Goal: Task Accomplishment & Management: Use online tool/utility

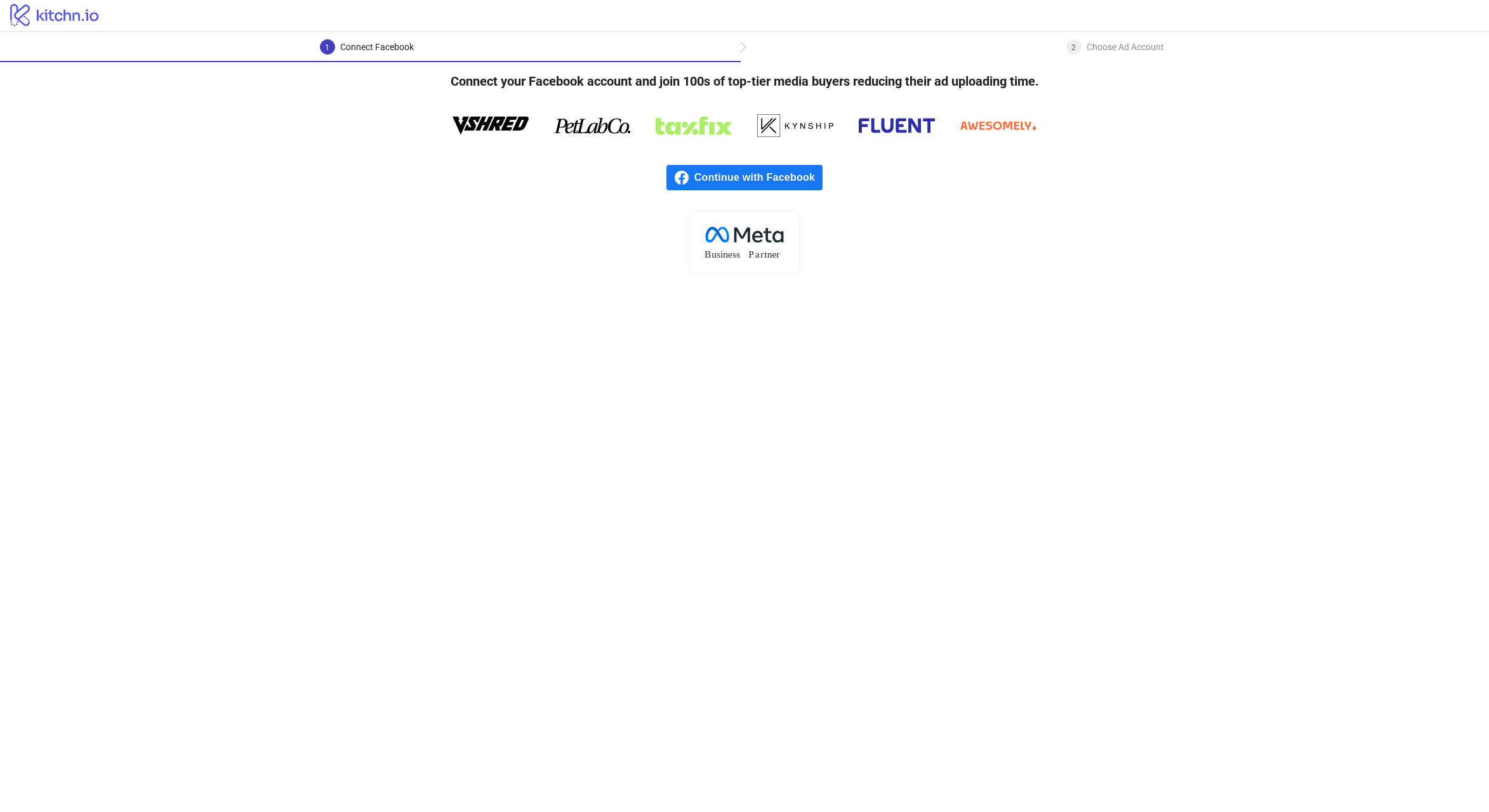
click at [1022, 252] on div ".cls-1{fill:none;}.cls-2{fill:#fff;}.cls-3{fill:#f1f4f7;}.cls-4,.cls-8{fill:#1c…" at bounding box center [744, 243] width 1489 height 63
click at [780, 183] on span "Continue with Facebook" at bounding box center [759, 178] width 128 height 25
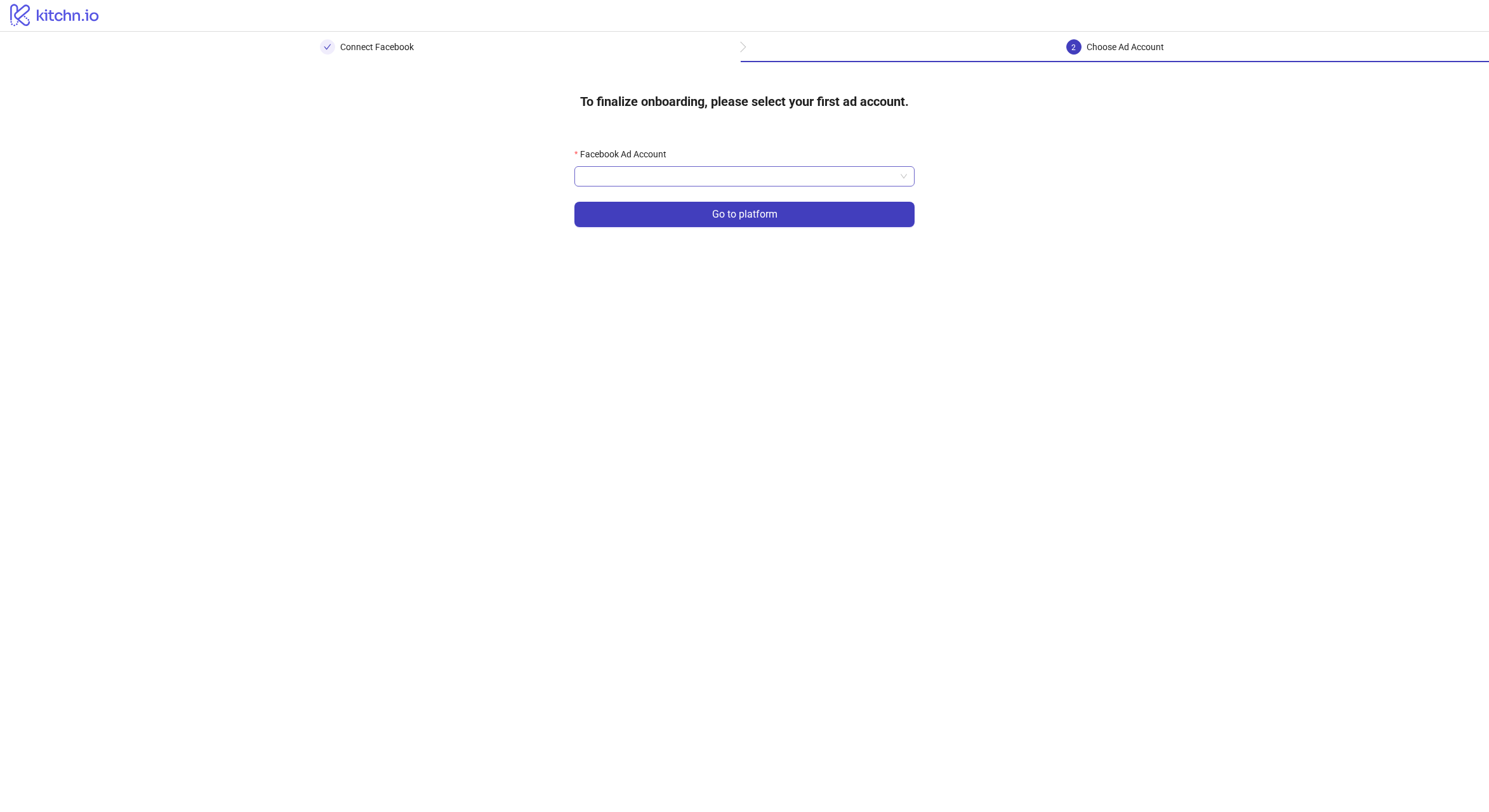
click at [685, 177] on input "Facebook Ad Account" at bounding box center [738, 176] width 313 height 19
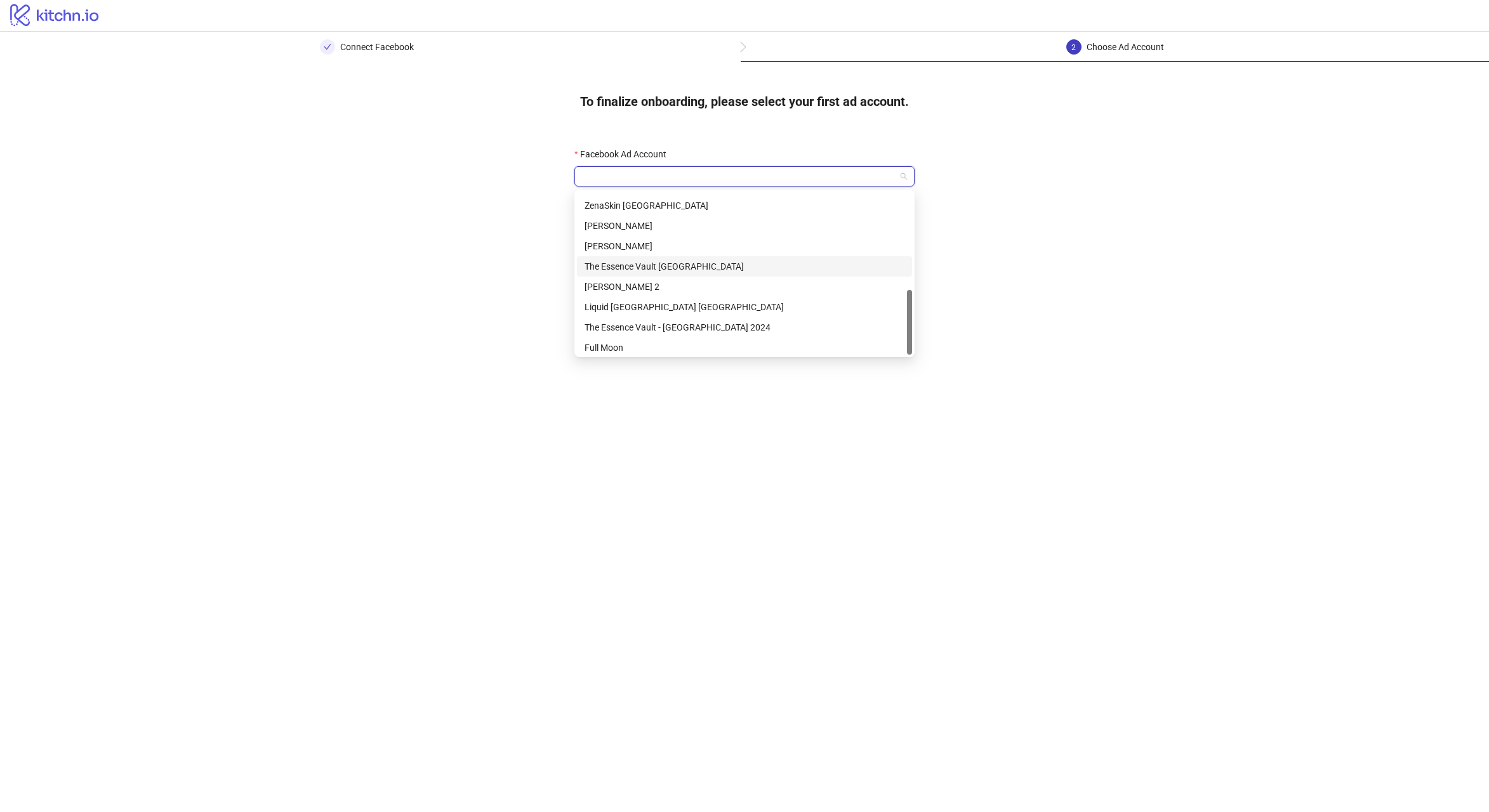
scroll to position [244, 0]
drag, startPoint x: 679, startPoint y: 285, endPoint x: 708, endPoint y: 286, distance: 29.0
click at [679, 285] on div "[PERSON_NAME] 2" at bounding box center [744, 283] width 320 height 14
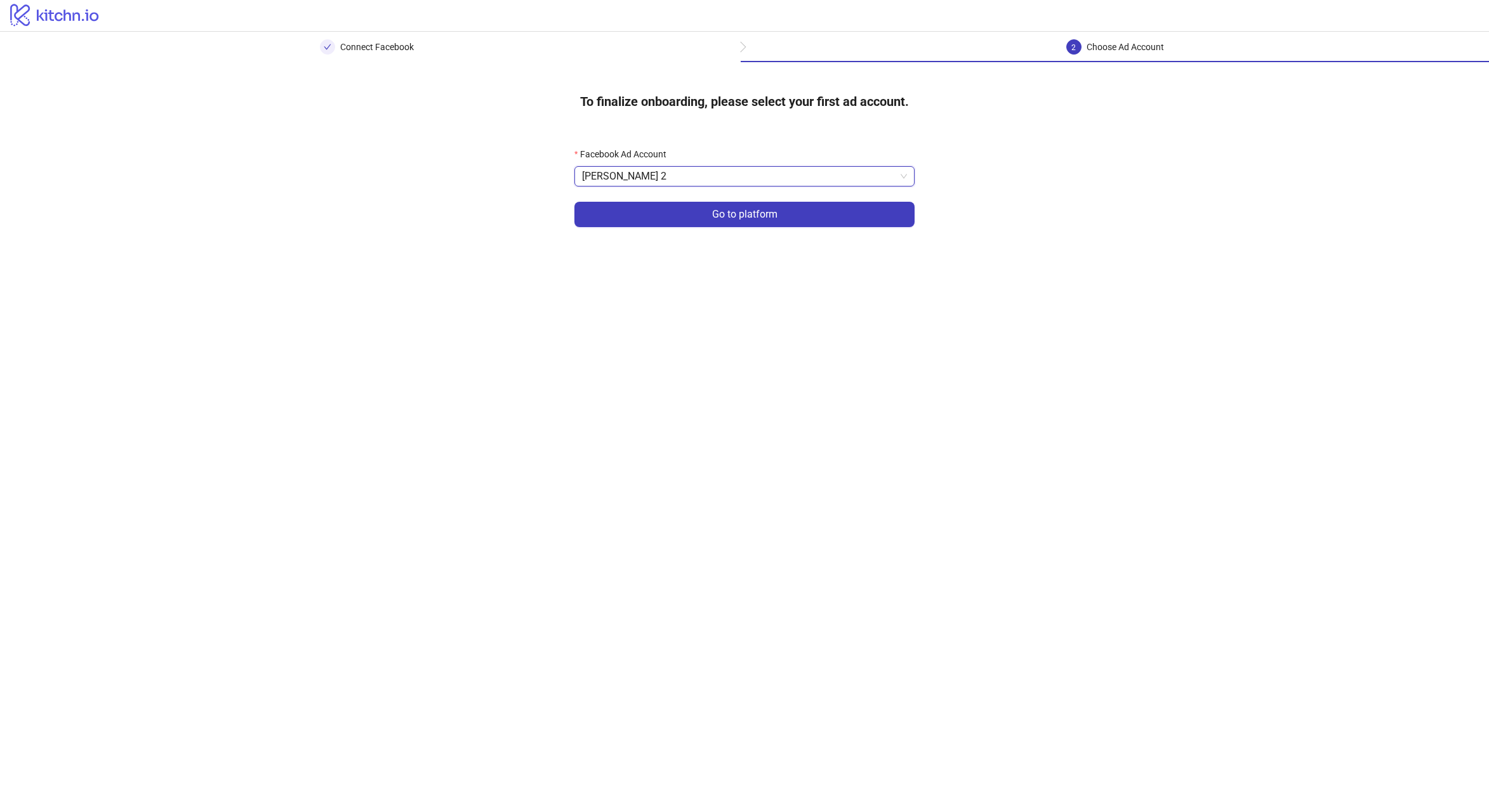
click at [1105, 280] on main "Connect Facebook 2 Choose Ad Account To finalize onboarding, please select your…" at bounding box center [744, 421] width 1489 height 780
click at [810, 224] on button "Go to platform" at bounding box center [744, 215] width 340 height 25
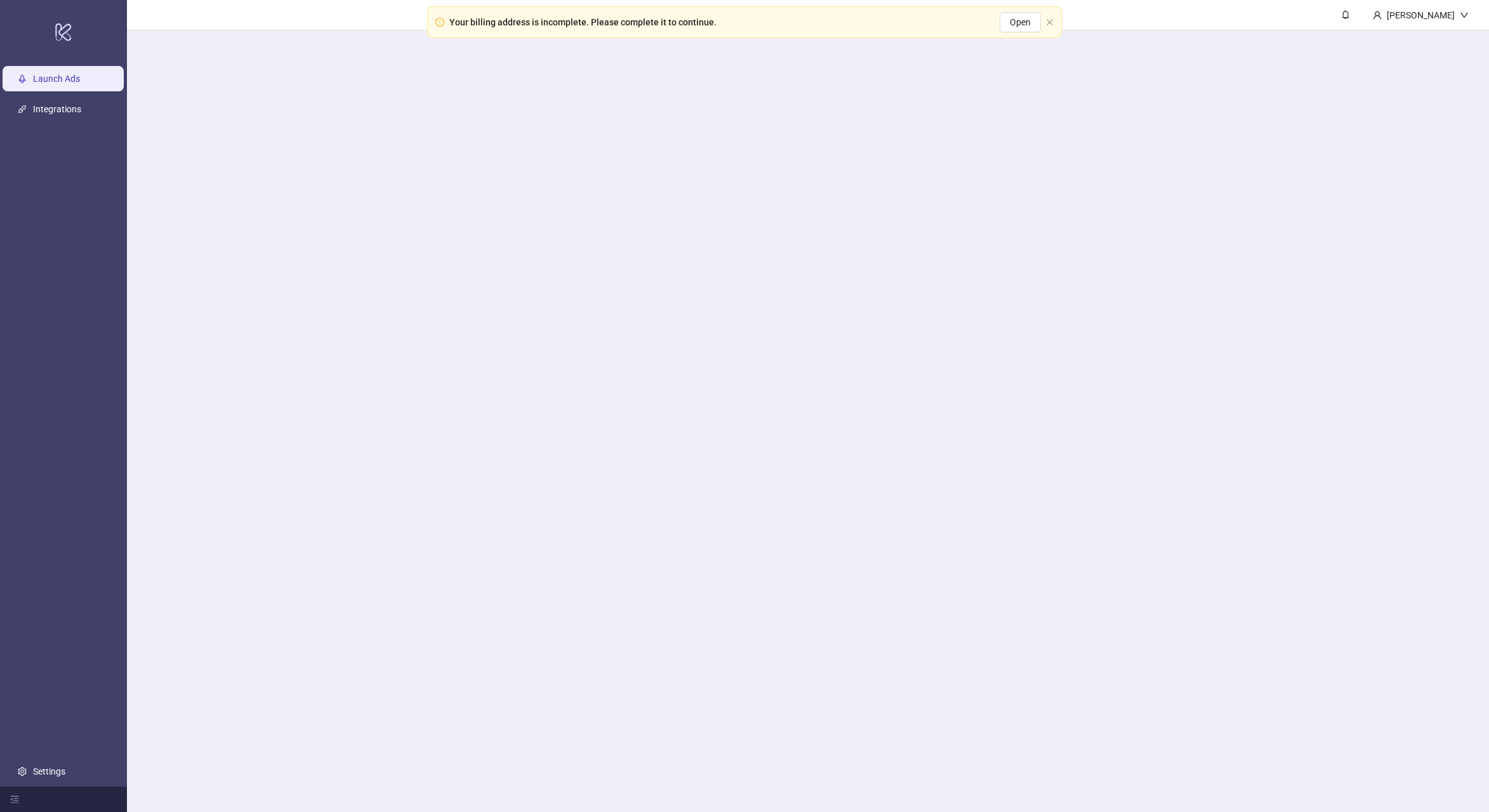
click at [748, 175] on main "[PERSON_NAME]" at bounding box center [809, 406] width 1363 height 812
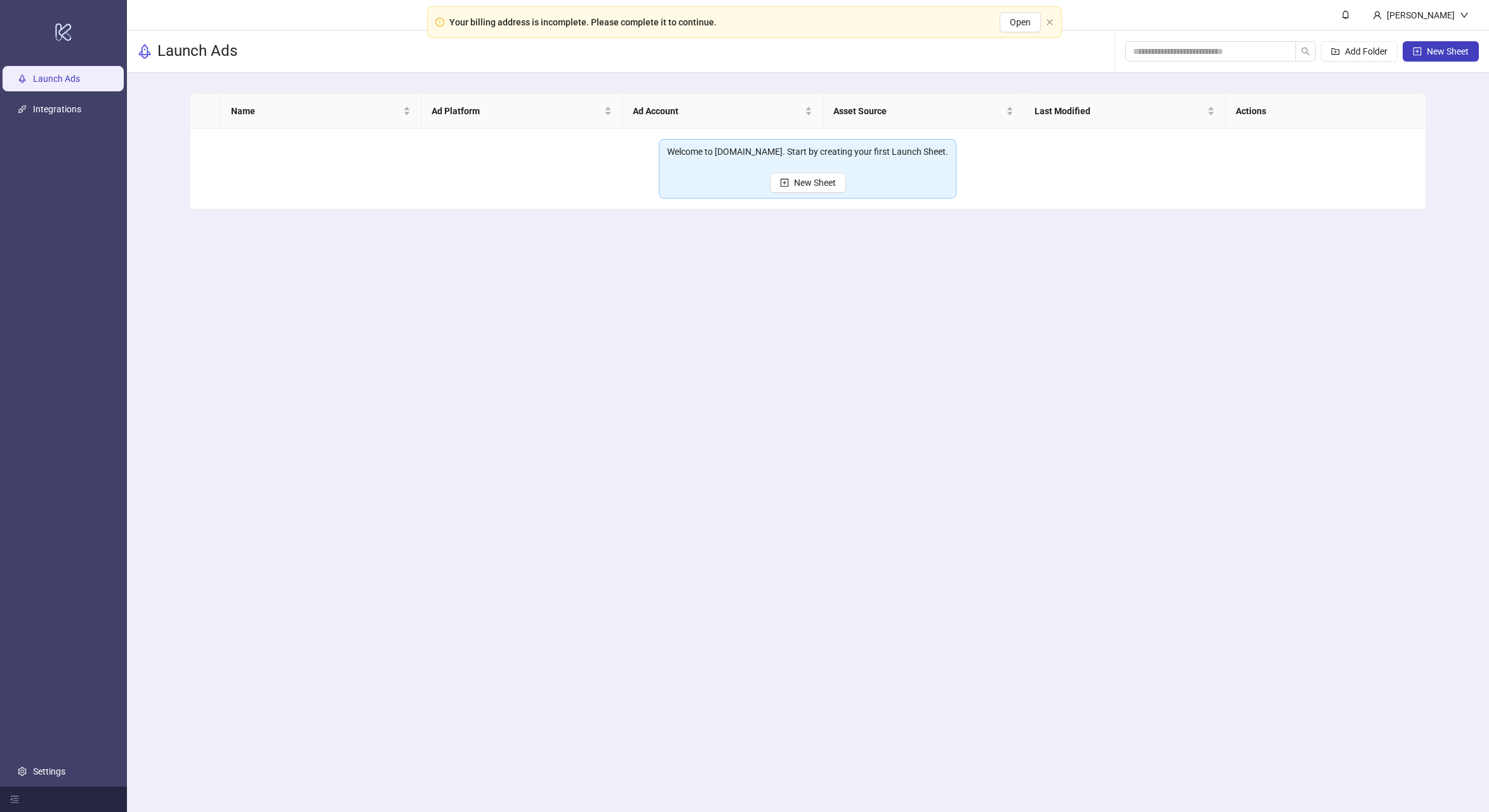
drag, startPoint x: 828, startPoint y: 290, endPoint x: 821, endPoint y: 288, distance: 7.3
click at [828, 290] on main "[PERSON_NAME] Launch Ads Add Folder New Sheet Name Ad Platform Ad Account Asset…" at bounding box center [809, 406] width 1363 height 812
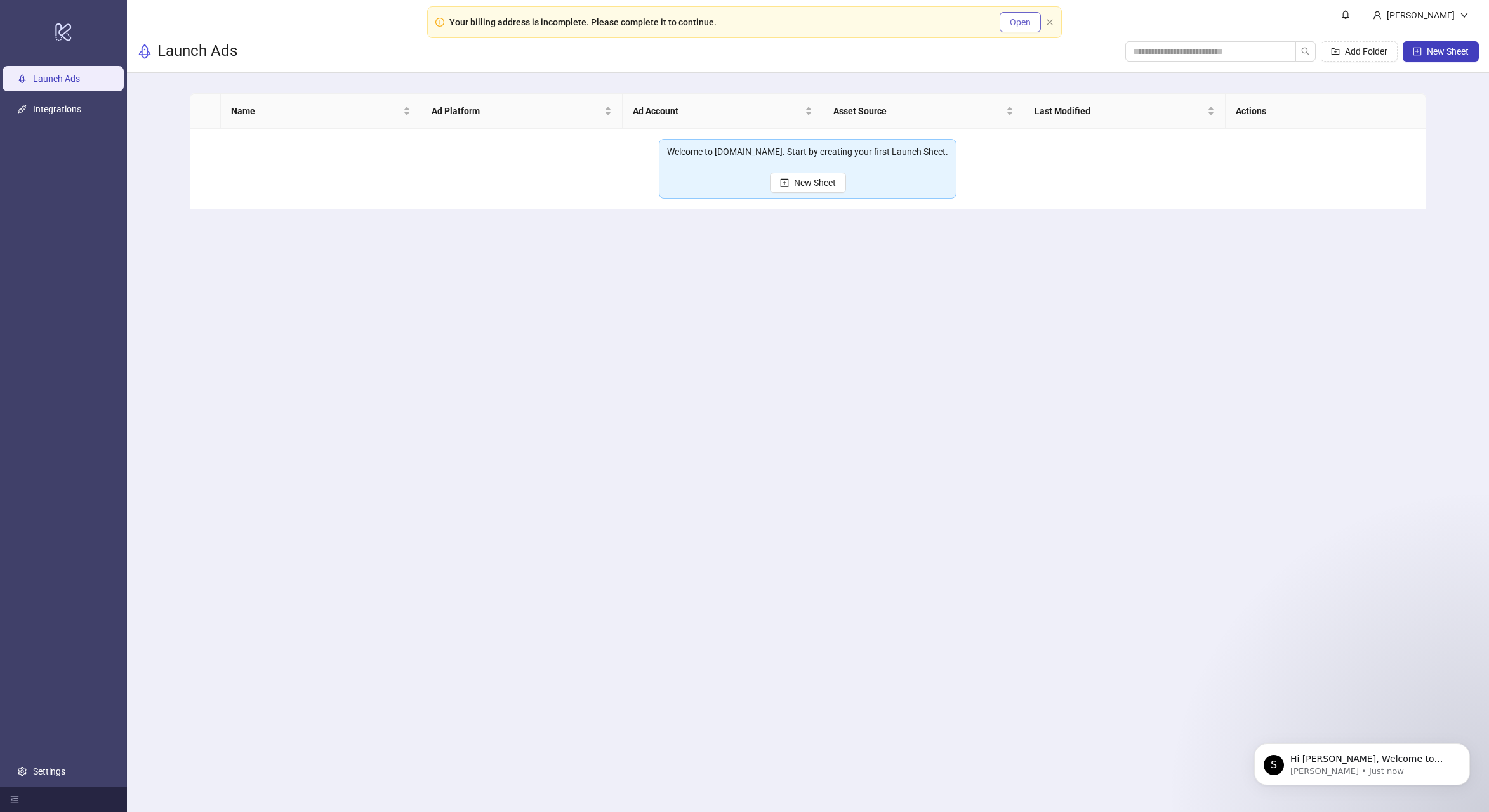
click at [1020, 19] on span "Open" at bounding box center [1020, 22] width 21 height 10
click at [1028, 232] on main "[PERSON_NAME] Launch Ads Add Folder New Sheet Name Ad Platform Ad Account Asset…" at bounding box center [809, 406] width 1363 height 812
click at [81, 114] on link "Integrations" at bounding box center [57, 108] width 48 height 10
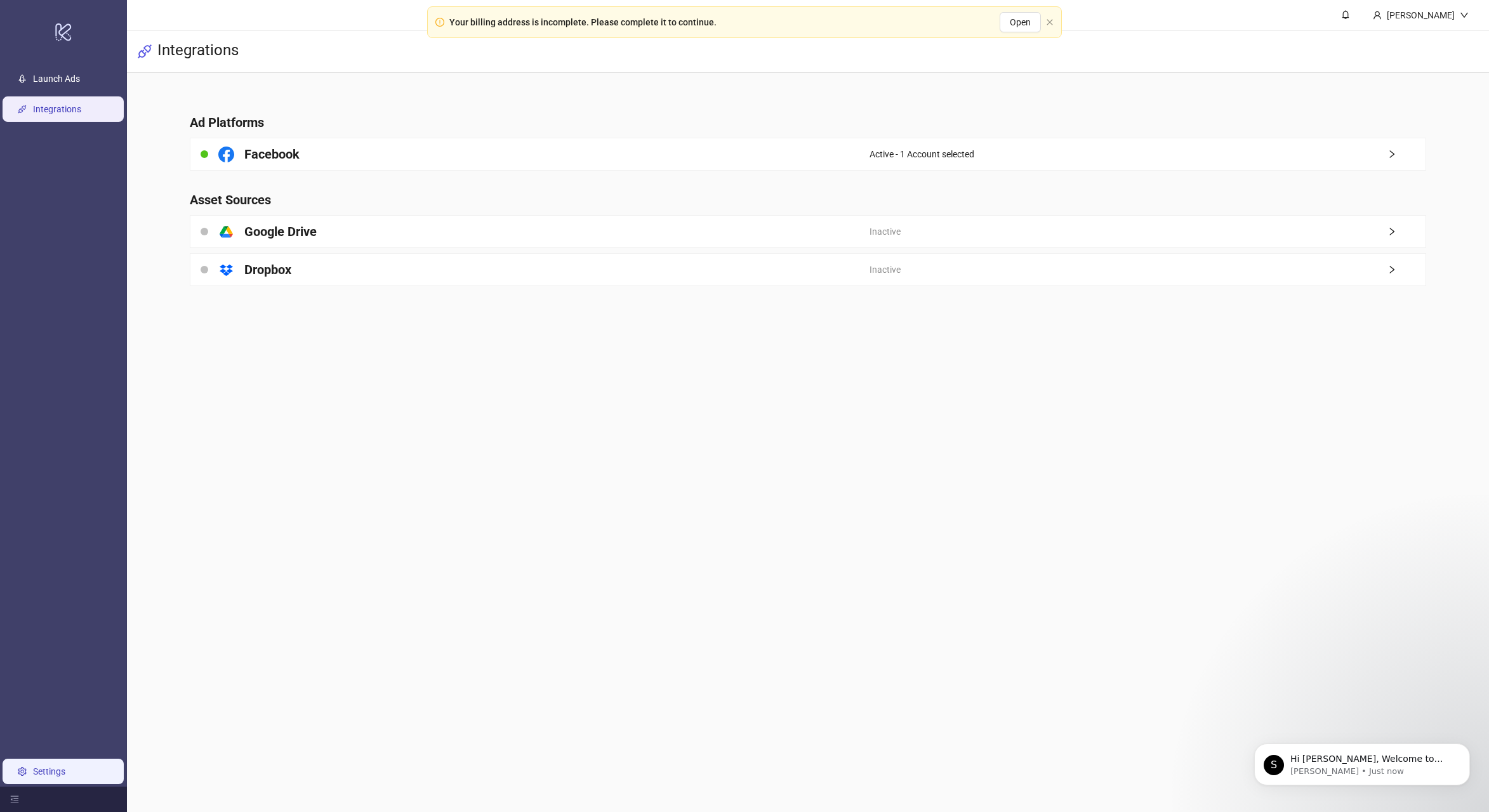
click at [65, 767] on link "Settings" at bounding box center [50, 771] width 32 height 10
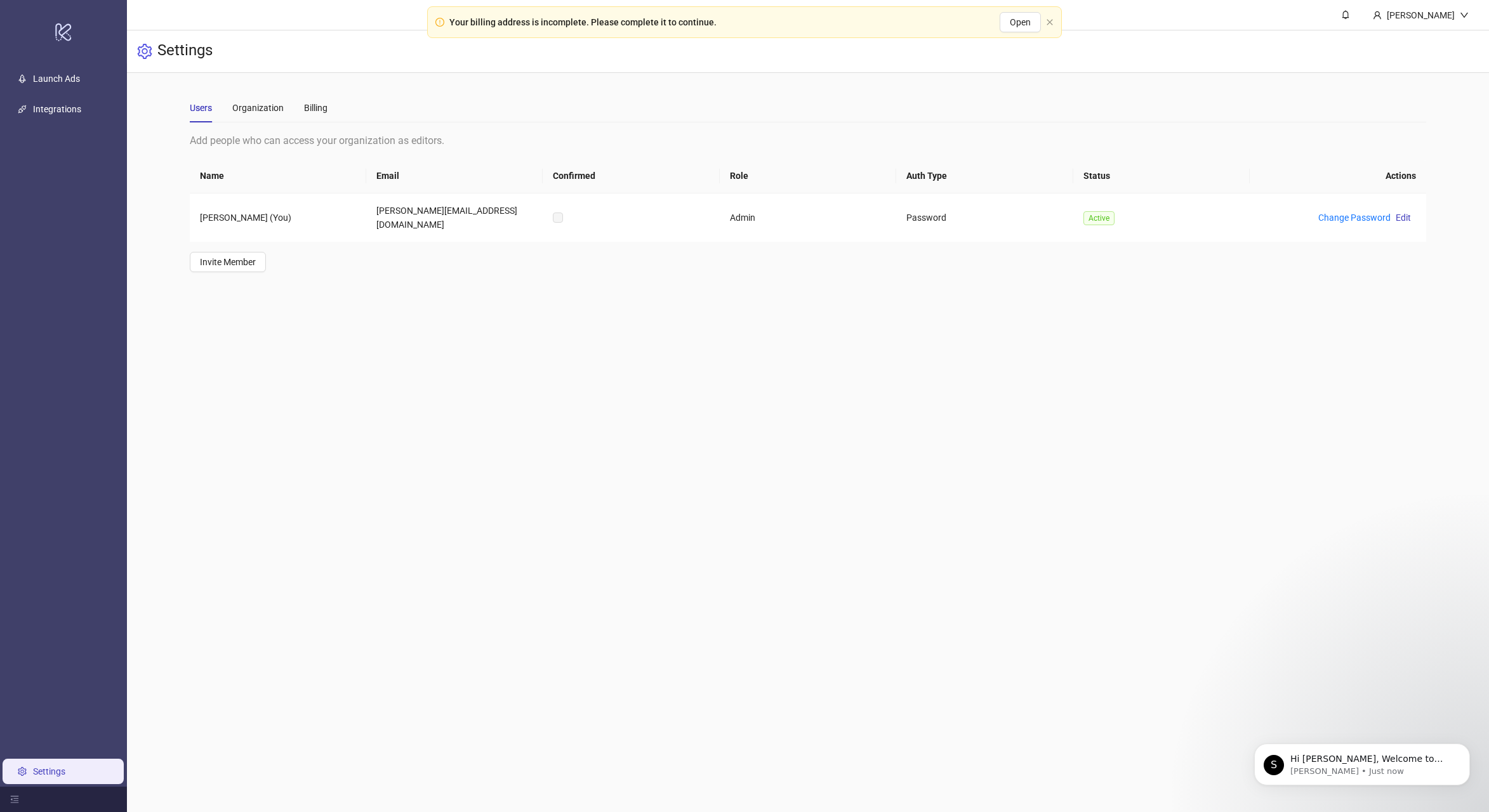
click at [476, 497] on main "[PERSON_NAME] Settings Users Organization Billing Add people who can access you…" at bounding box center [809, 406] width 1363 height 812
click at [54, 113] on link "Integrations" at bounding box center [57, 108] width 48 height 10
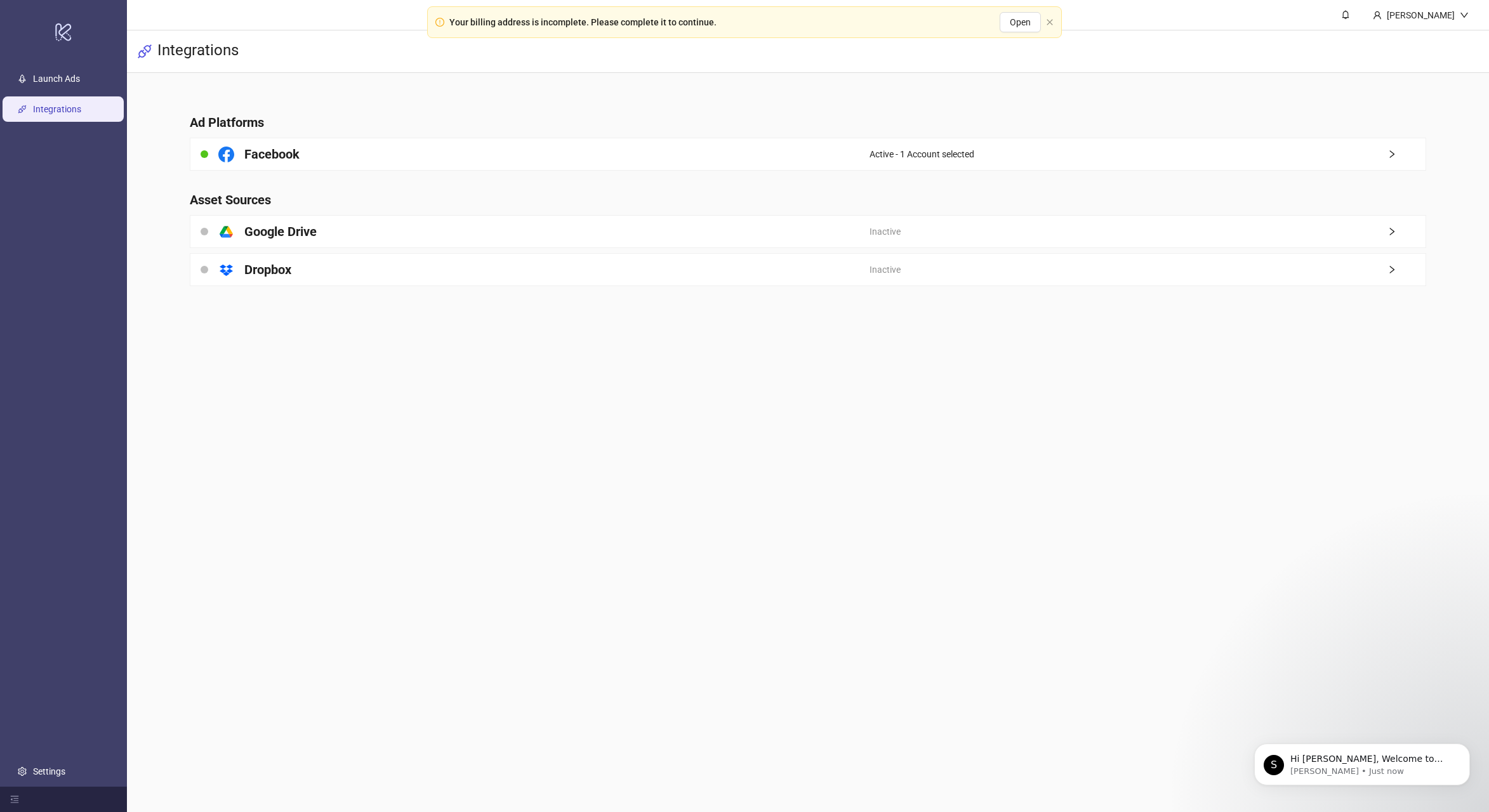
click at [54, 115] on link "Integrations" at bounding box center [57, 108] width 48 height 10
click at [1048, 23] on icon "close" at bounding box center [1050, 22] width 5 height 5
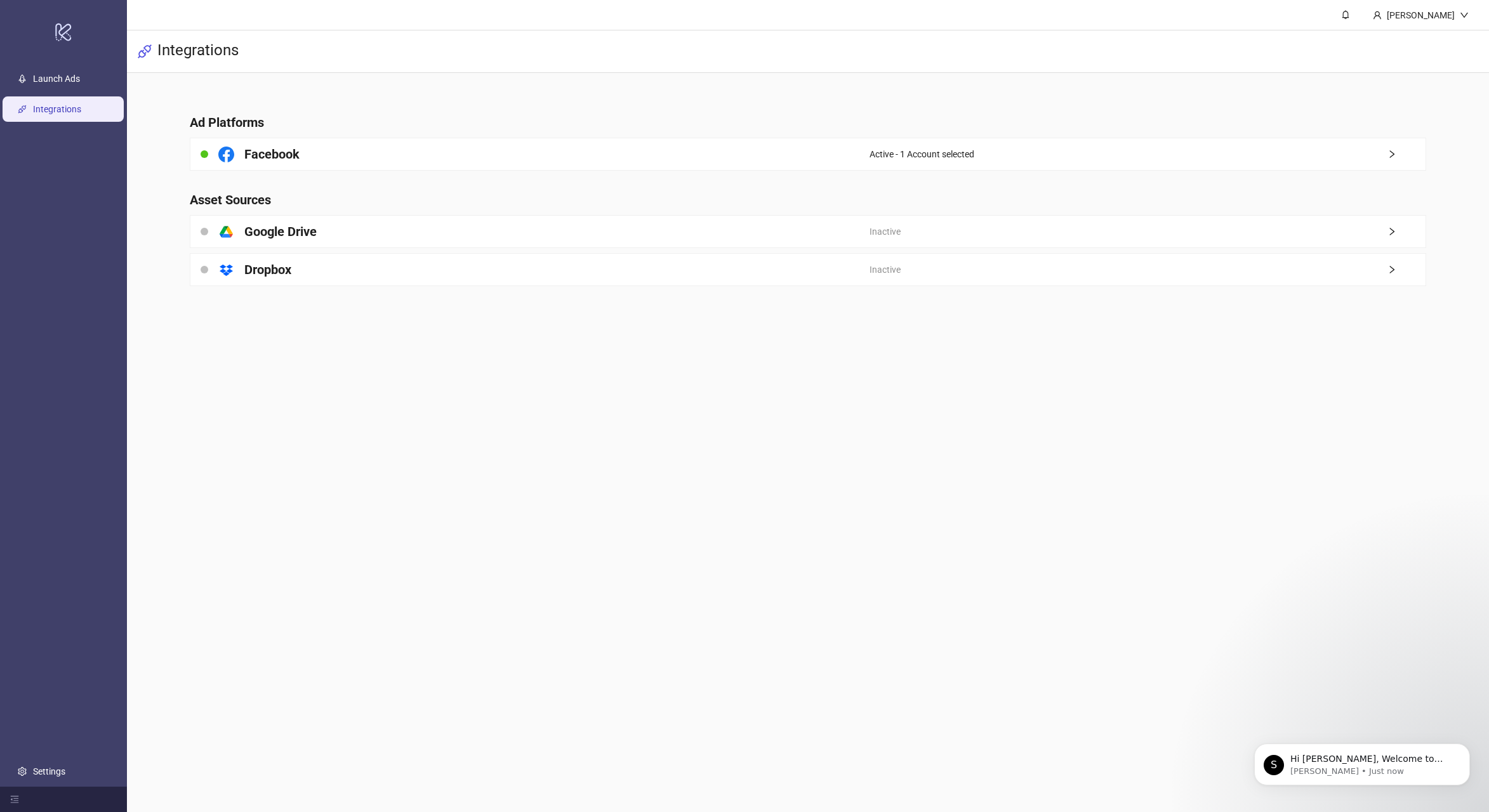
drag, startPoint x: 1093, startPoint y: 65, endPoint x: 1262, endPoint y: 39, distance: 171.0
click at [1095, 63] on div "Integrations" at bounding box center [809, 51] width 1363 height 42
click at [1434, 18] on div "[PERSON_NAME]" at bounding box center [1420, 14] width 79 height 14
click at [1172, 104] on main "Ad Platforms Facebook Active - 1 Account selected Asset Sources platform/google…" at bounding box center [808, 192] width 1257 height 238
click at [1328, 760] on p "Hi [PERSON_NAME], Welcome to [DOMAIN_NAME]! 🎉 You’re all set to start launching…" at bounding box center [1372, 760] width 163 height 13
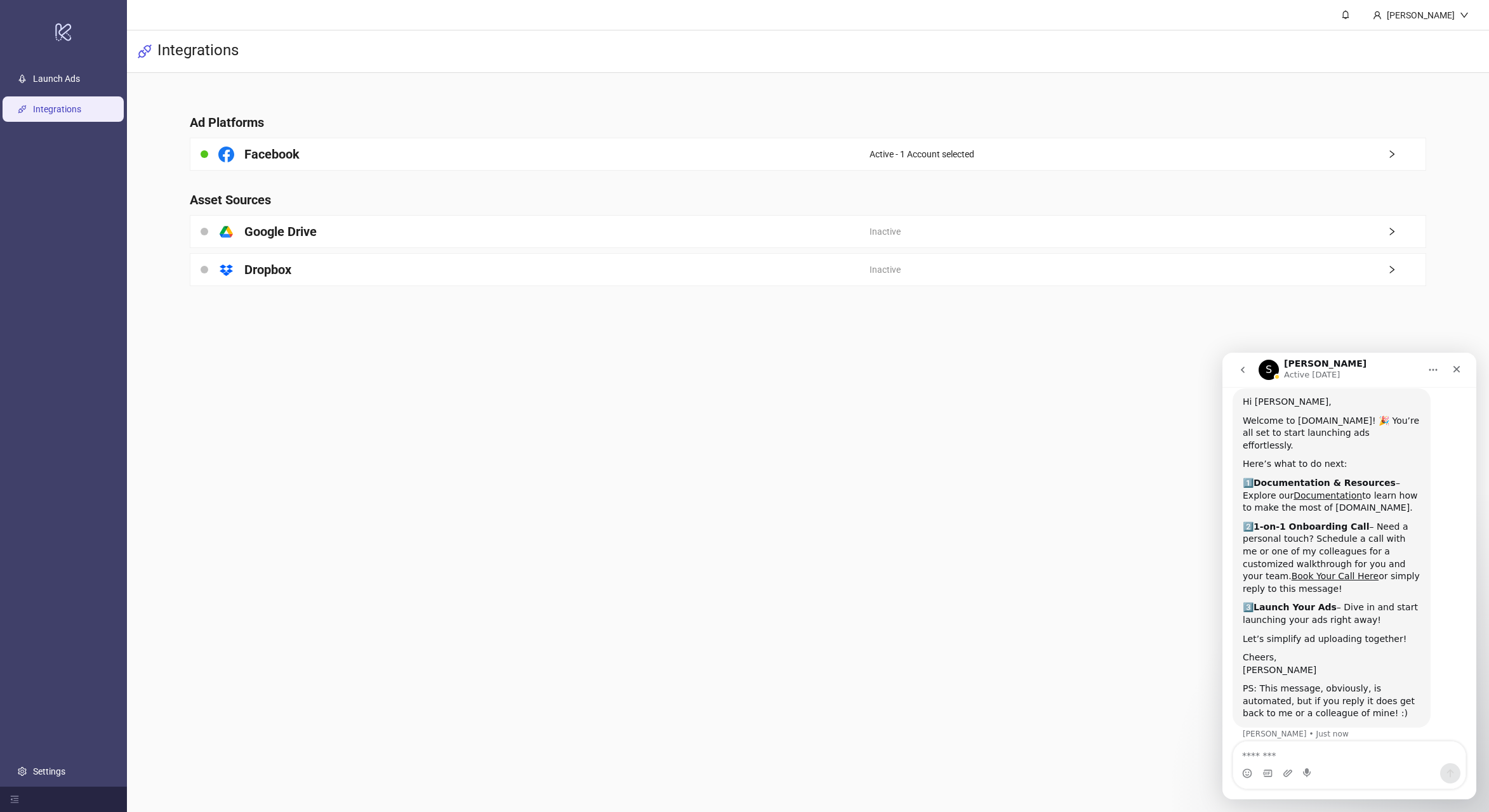
scroll to position [29, 0]
click at [1320, 749] on textarea "Message…" at bounding box center [1349, 752] width 232 height 22
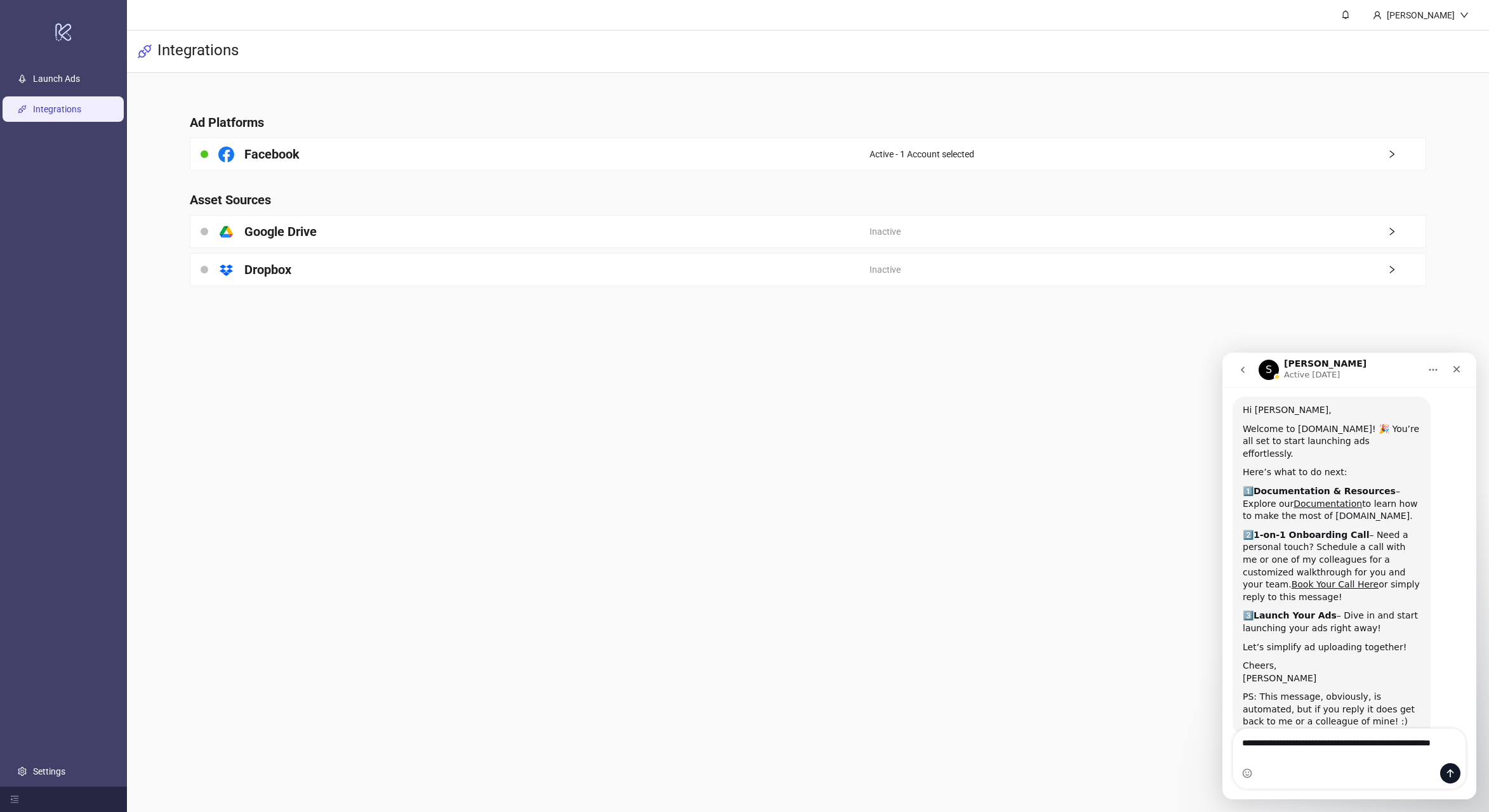
scroll to position [51, 0]
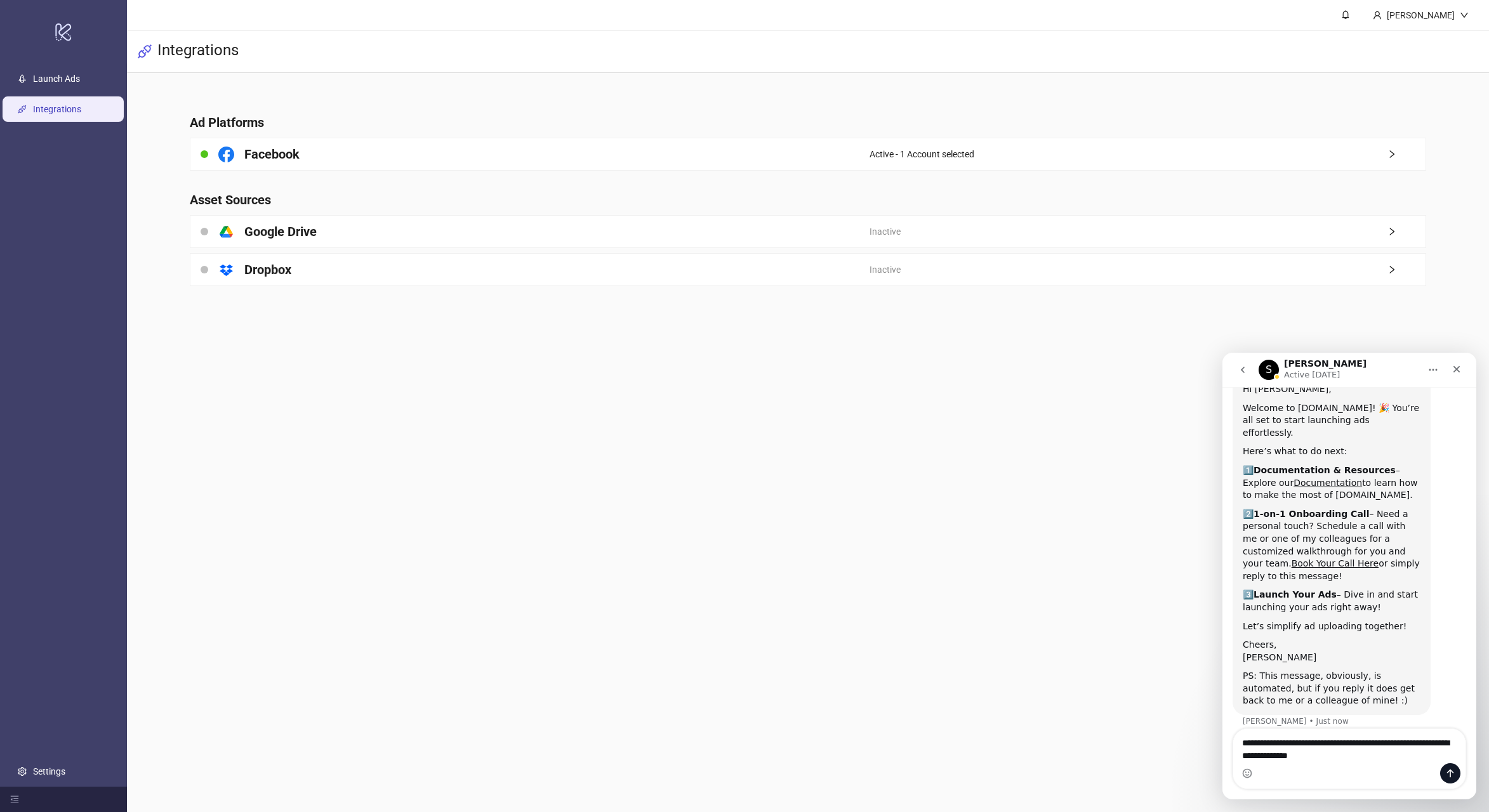
type textarea "**********"
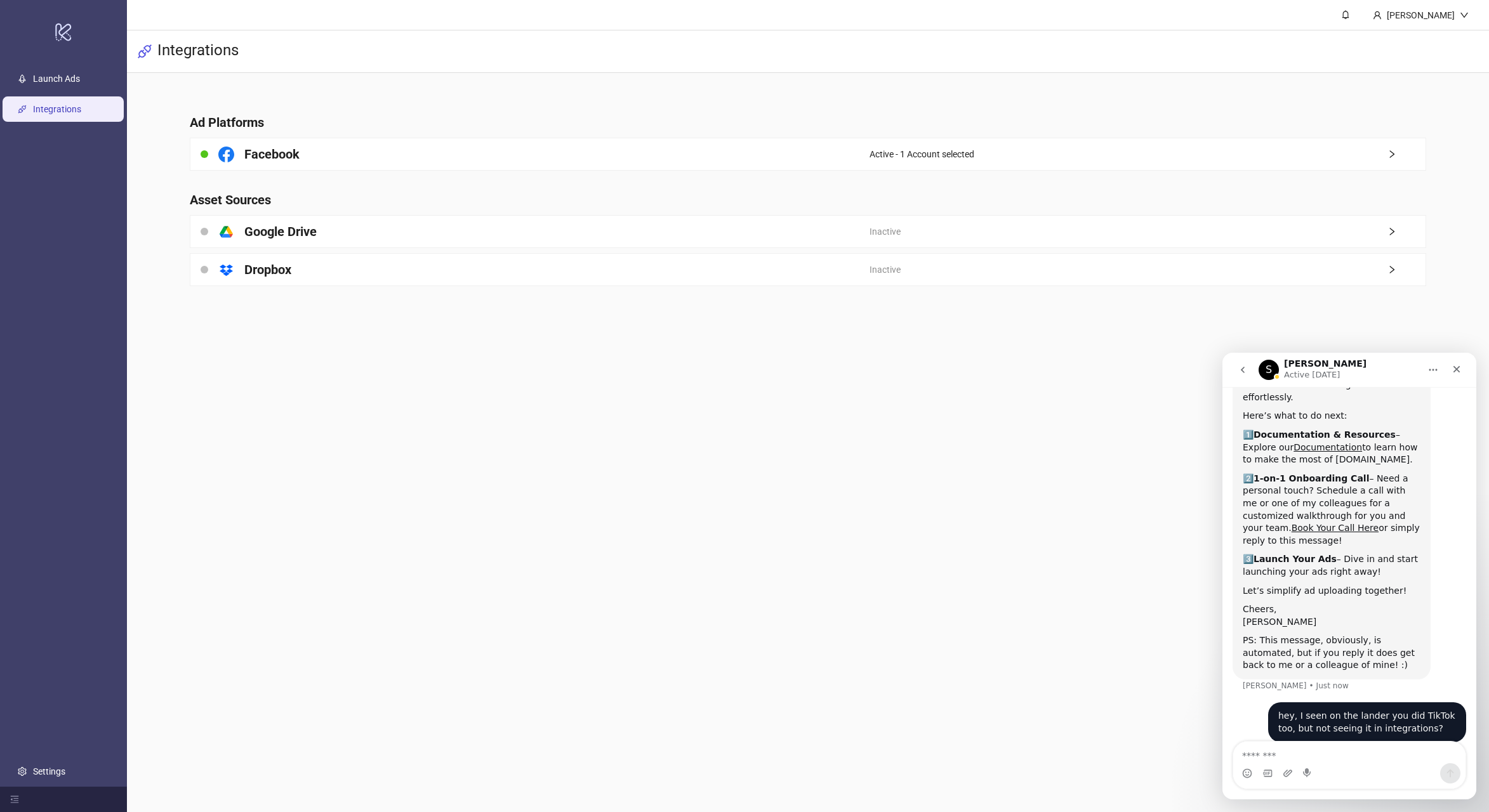
scroll to position [88, 0]
click at [964, 530] on main "[PERSON_NAME] Integrations Ad Platforms Facebook Active - 1 Account selected As…" at bounding box center [809, 406] width 1363 height 812
click at [440, 110] on main "Ad Platforms Facebook Active - 1 Account selected Asset Sources platform/google…" at bounding box center [808, 192] width 1257 height 238
click at [67, 91] on ul "Launch Ads Integrations Settings" at bounding box center [63, 425] width 127 height 724
click at [66, 84] on link "Launch Ads" at bounding box center [57, 78] width 47 height 10
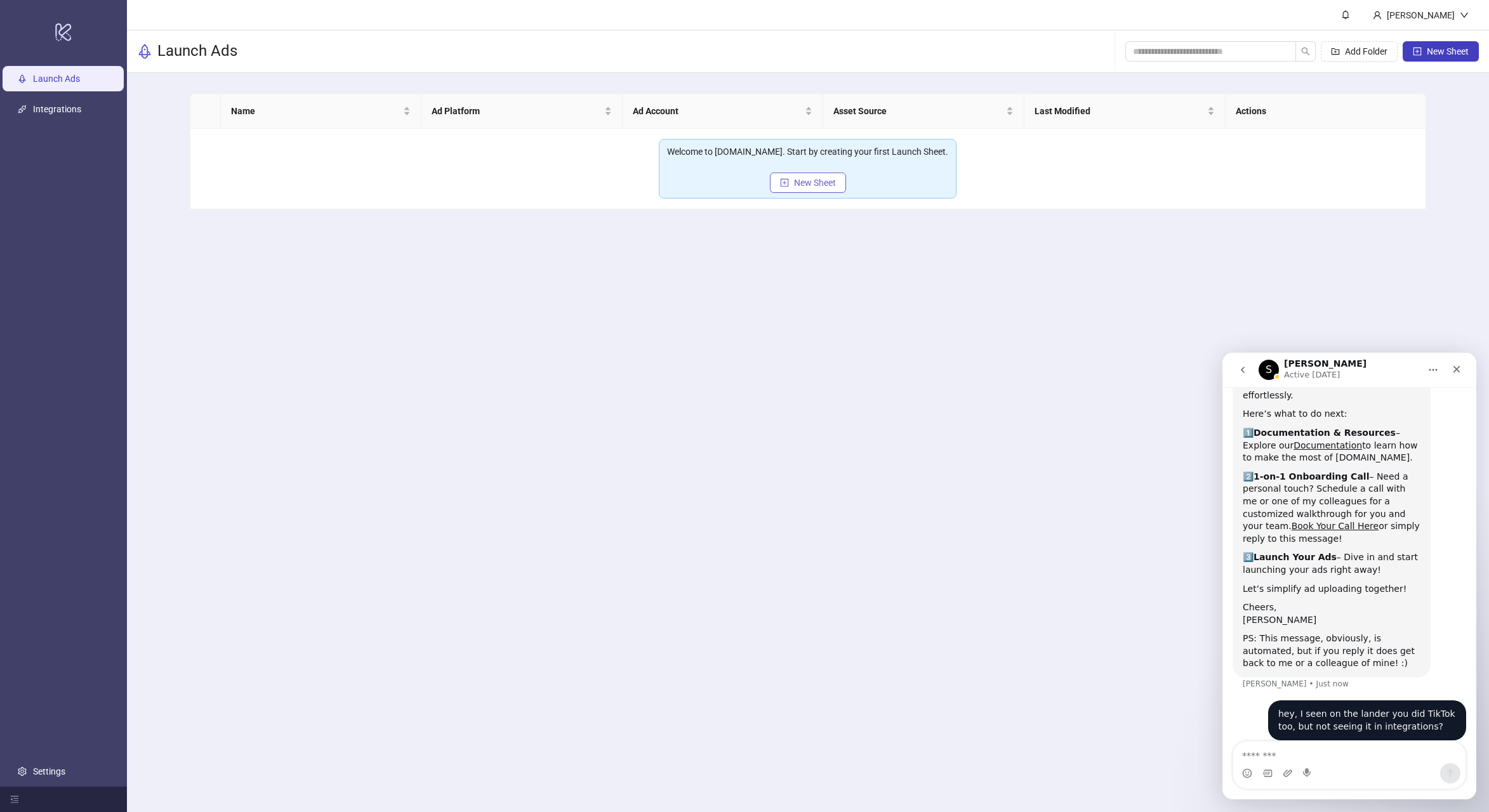
click at [823, 180] on span "New Sheet" at bounding box center [815, 182] width 42 height 10
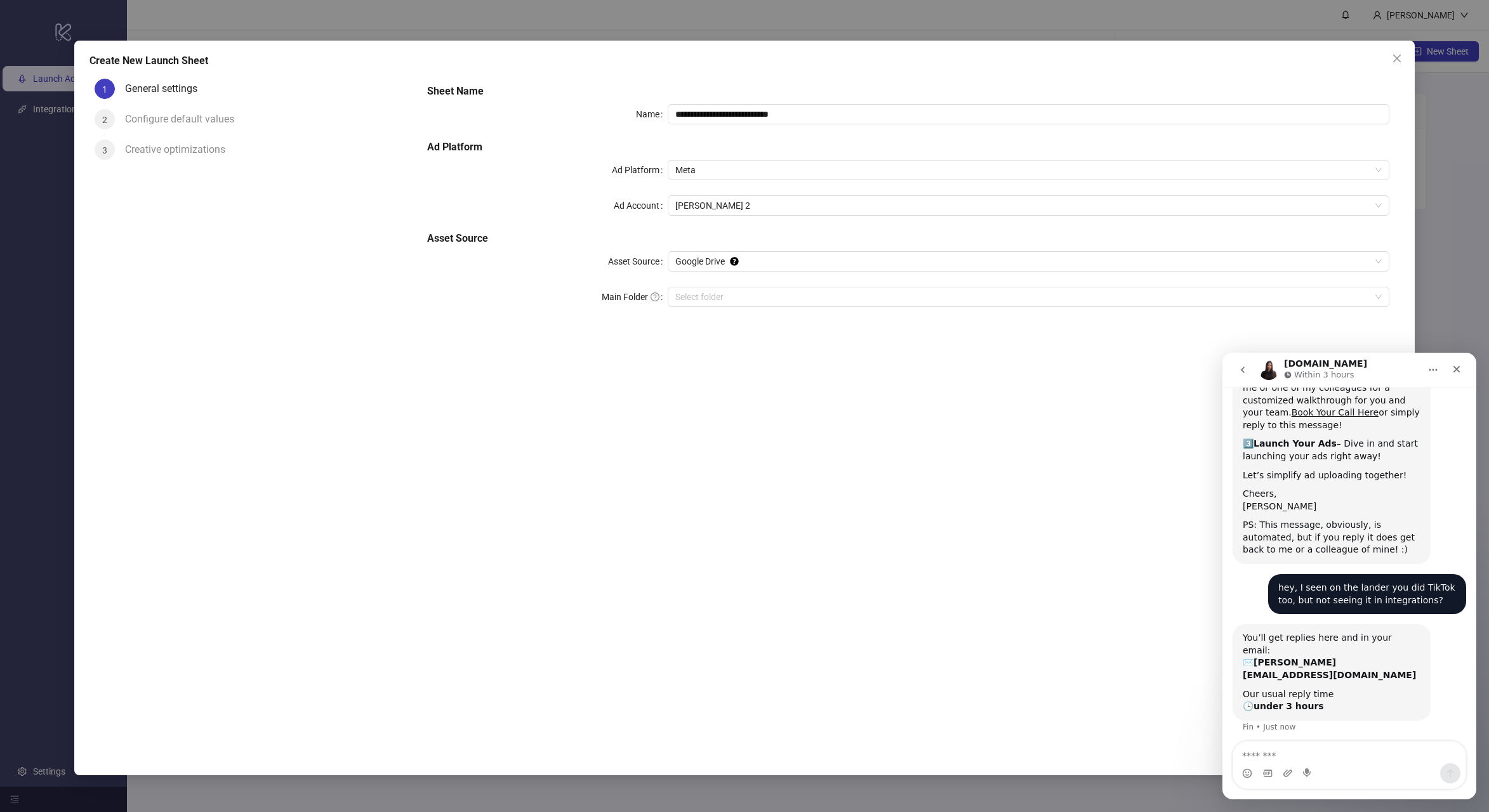
scroll to position [205, 0]
click at [795, 115] on input "**********" at bounding box center [1029, 114] width 722 height 21
click at [838, 66] on div "Create New Launch Sheet" at bounding box center [744, 60] width 1309 height 15
click at [812, 299] on input "Main Folder" at bounding box center [1022, 297] width 695 height 19
drag, startPoint x: 451, startPoint y: 232, endPoint x: 612, endPoint y: 213, distance: 162.1
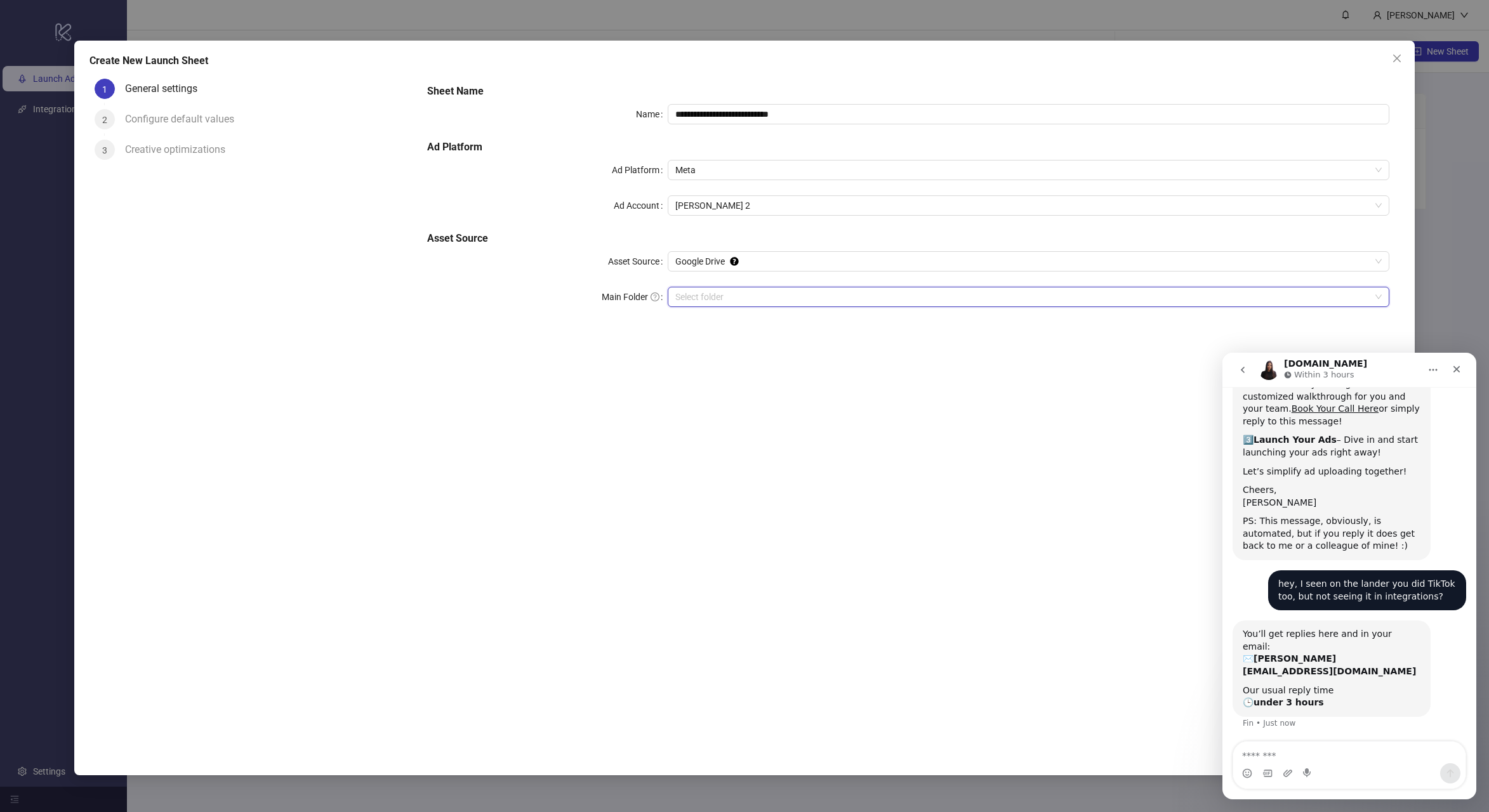
click at [451, 232] on h5 "Asset Source" at bounding box center [908, 238] width 962 height 15
click at [743, 179] on span "Meta" at bounding box center [1028, 170] width 707 height 19
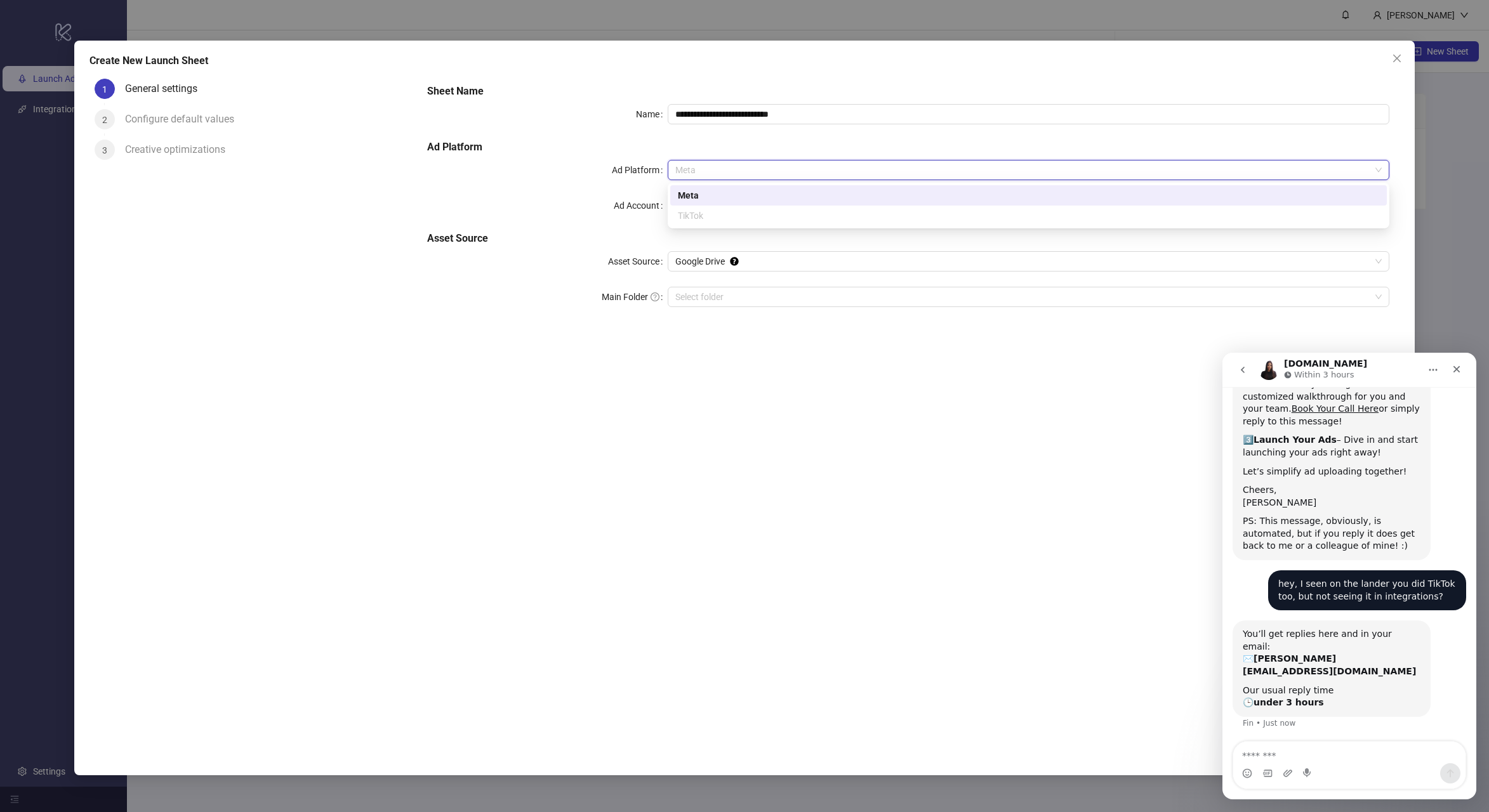
click at [690, 219] on div "TikTok" at bounding box center [1028, 215] width 701 height 14
click at [1400, 58] on icon "close" at bounding box center [1397, 58] width 10 height 10
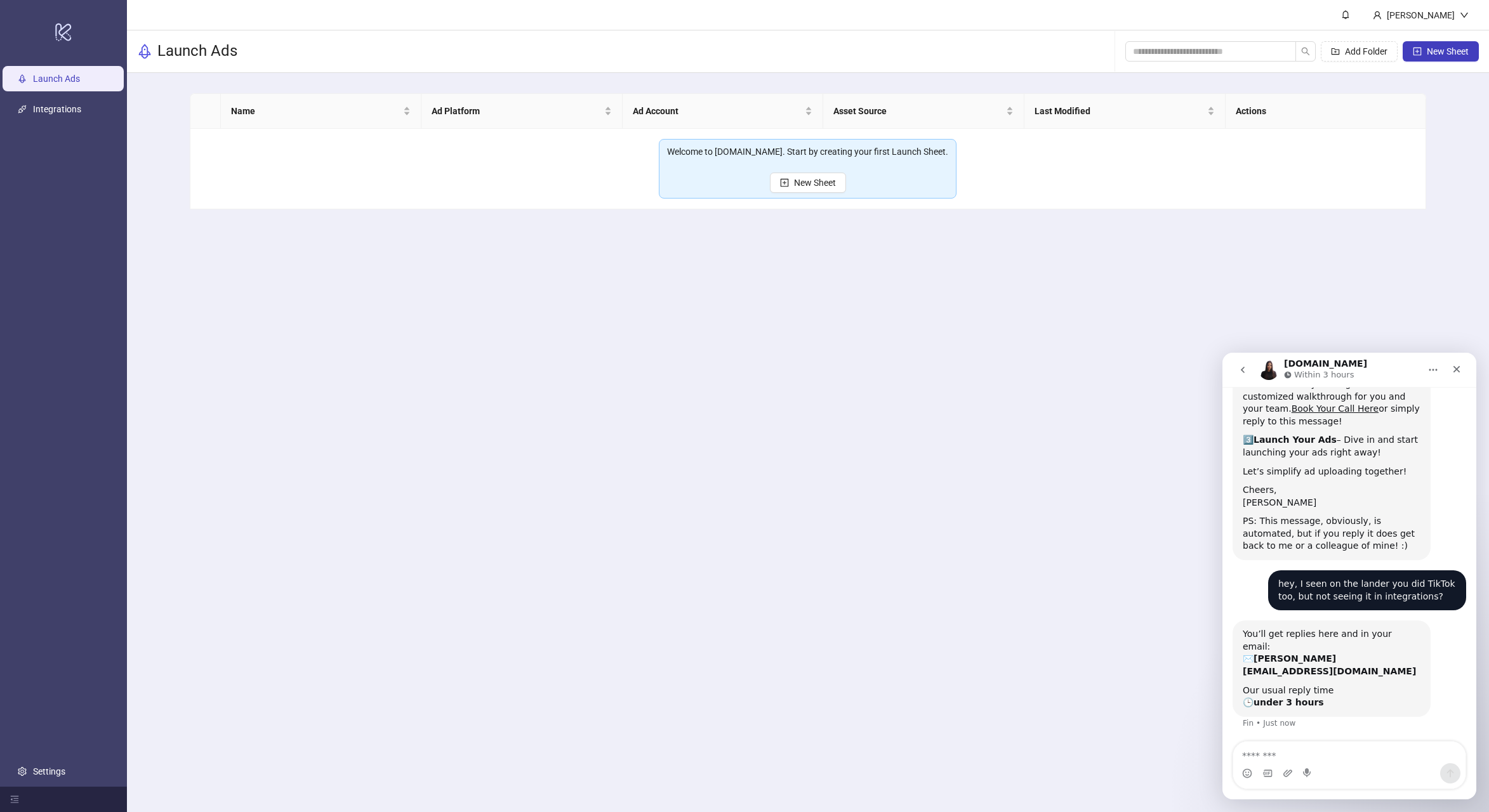
click at [1204, 63] on div "Add Folder New Sheet" at bounding box center [1302, 51] width 354 height 41
click at [1446, 21] on div "Connor Martin" at bounding box center [1420, 14] width 79 height 14
click at [766, 51] on div "Launch Ads Add Folder New Sheet" at bounding box center [809, 51] width 1363 height 42
